Goal: Task Accomplishment & Management: Manage account settings

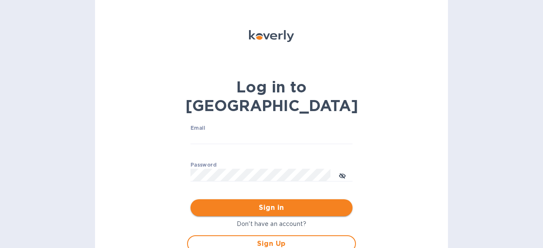
type input "kayce.baucom@safetytechnologyusa.com"
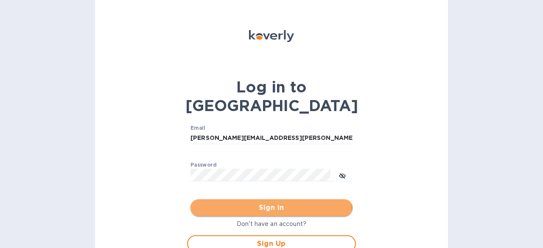
drag, startPoint x: 220, startPoint y: 189, endPoint x: 214, endPoint y: 187, distance: 5.9
click at [220, 203] on span "Sign in" at bounding box center [271, 208] width 148 height 10
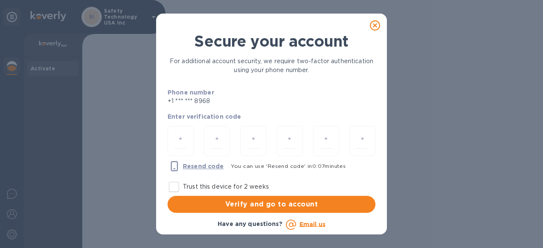
click at [174, 185] on input "Trust this device for 2 weeks" at bounding box center [174, 187] width 18 height 18
checkbox input "true"
click at [182, 140] on input "number" at bounding box center [181, 141] width 12 height 16
type input "6"
type input "8"
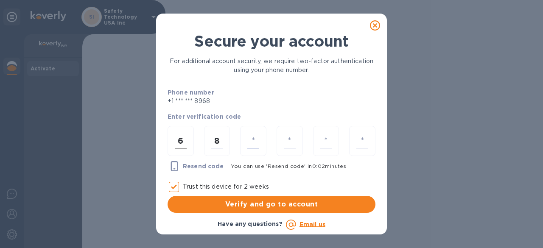
type input "4"
type input "3"
type input "4"
type input "7"
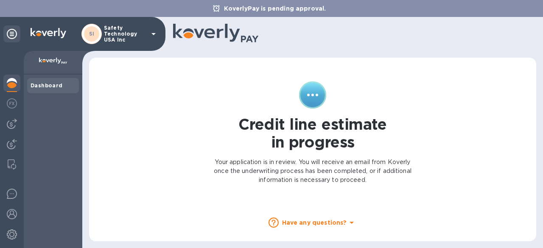
click at [50, 82] on div "Dashboard" at bounding box center [53, 85] width 45 height 8
click at [12, 123] on img at bounding box center [12, 124] width 10 height 10
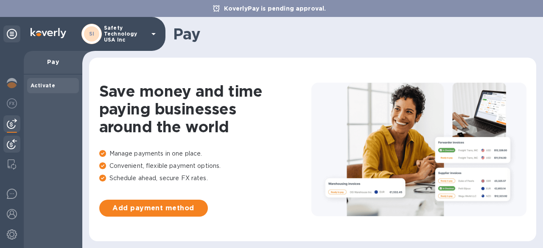
click at [12, 143] on img at bounding box center [12, 144] width 10 height 10
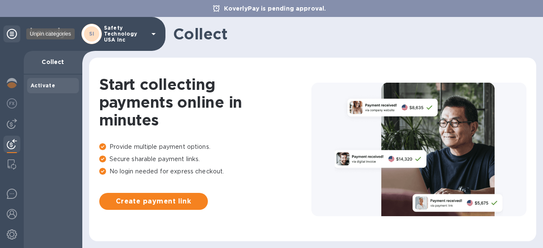
click at [14, 34] on icon at bounding box center [12, 34] width 10 height 10
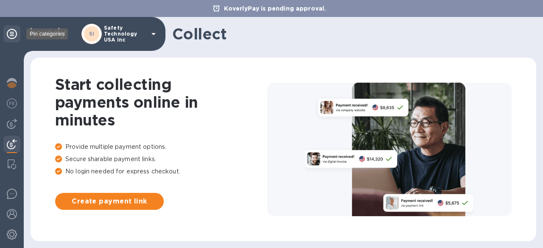
click at [14, 35] on icon at bounding box center [12, 34] width 10 height 10
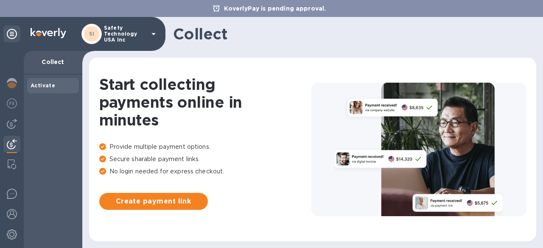
click at [153, 33] on icon at bounding box center [153, 34] width 4 height 2
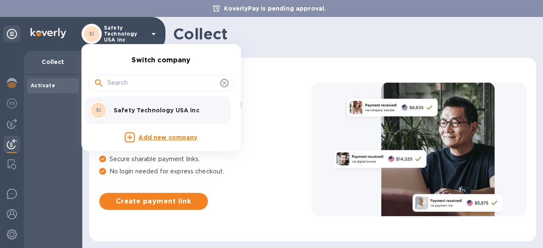
click at [14, 163] on div at bounding box center [271, 124] width 543 height 248
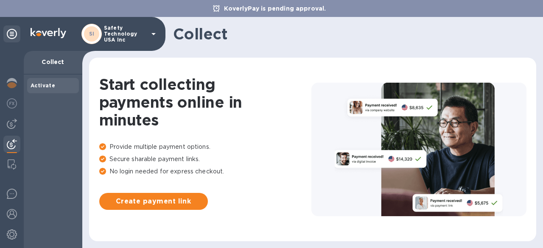
click at [14, 163] on img at bounding box center [12, 164] width 8 height 10
